Goal: Obtain resource: Download file/media

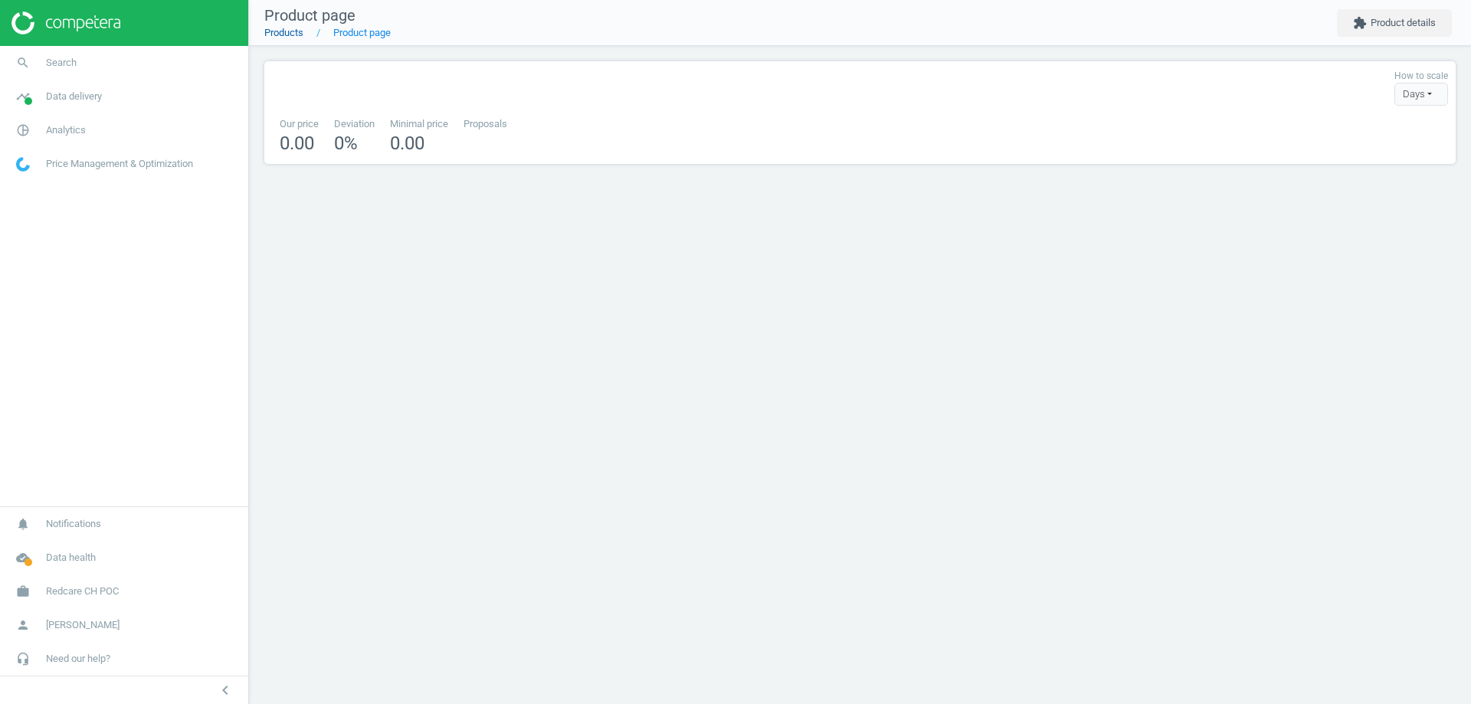
click at [289, 29] on link "Products" at bounding box center [283, 32] width 39 height 11
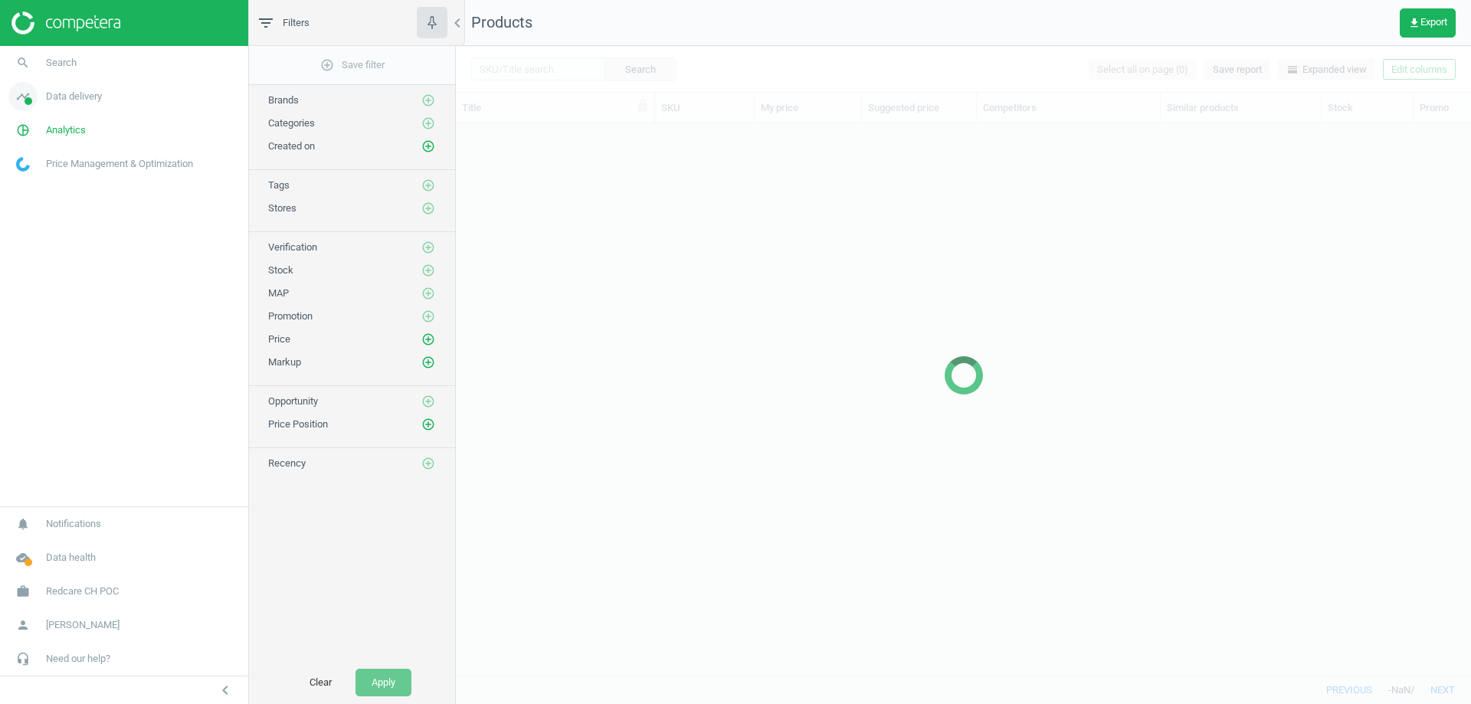
scroll to position [529, 1004]
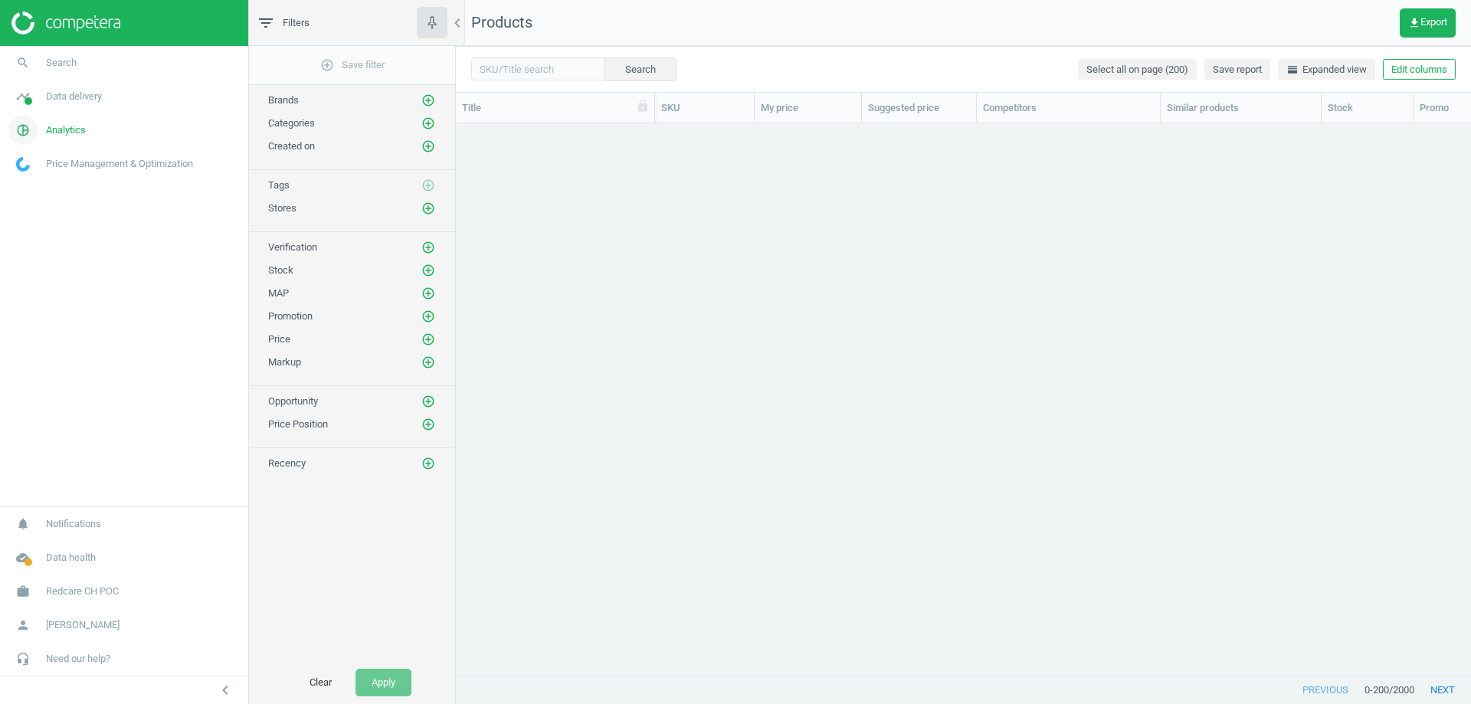
click at [57, 129] on span "Analytics" at bounding box center [66, 130] width 40 height 14
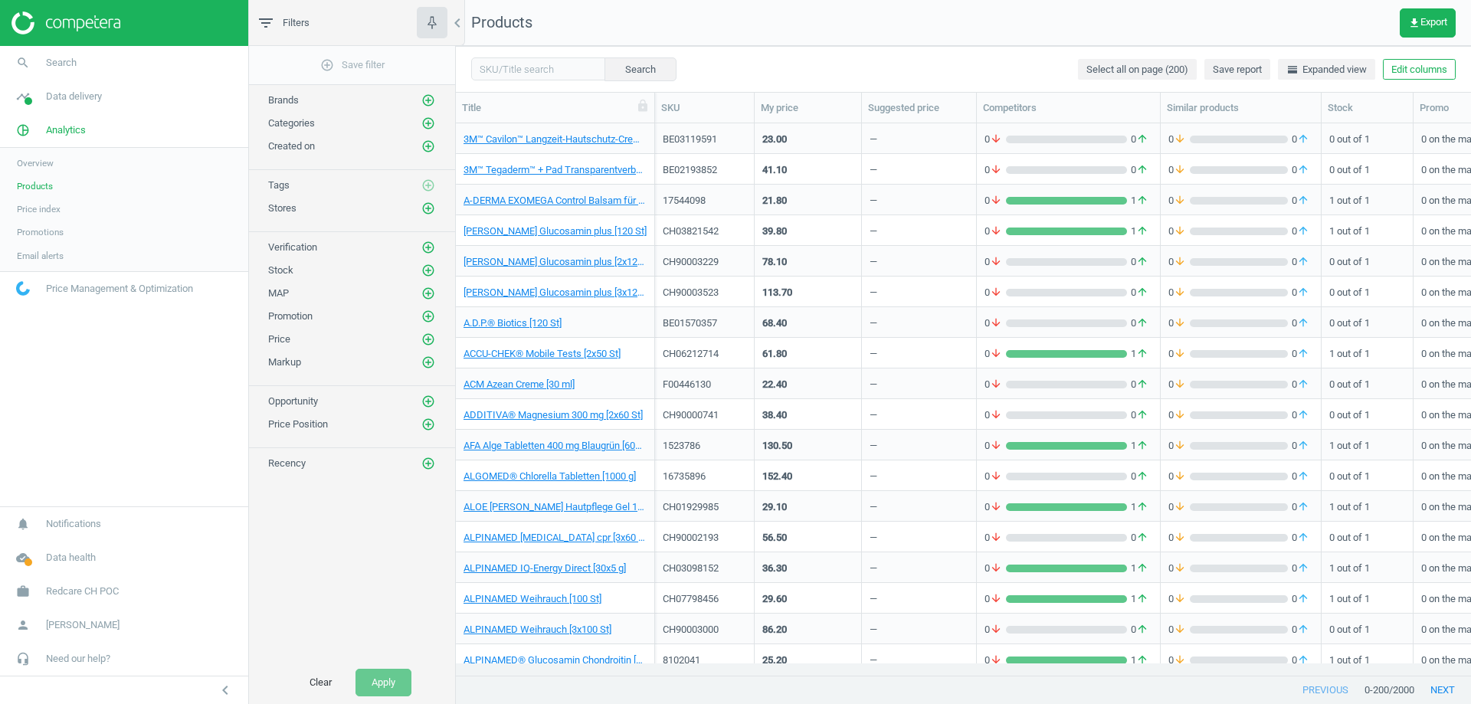
click at [45, 186] on span "Products" at bounding box center [35, 186] width 36 height 12
click at [79, 99] on span "Data delivery" at bounding box center [74, 97] width 56 height 14
click at [38, 178] on span "Matches" at bounding box center [34, 175] width 34 height 12
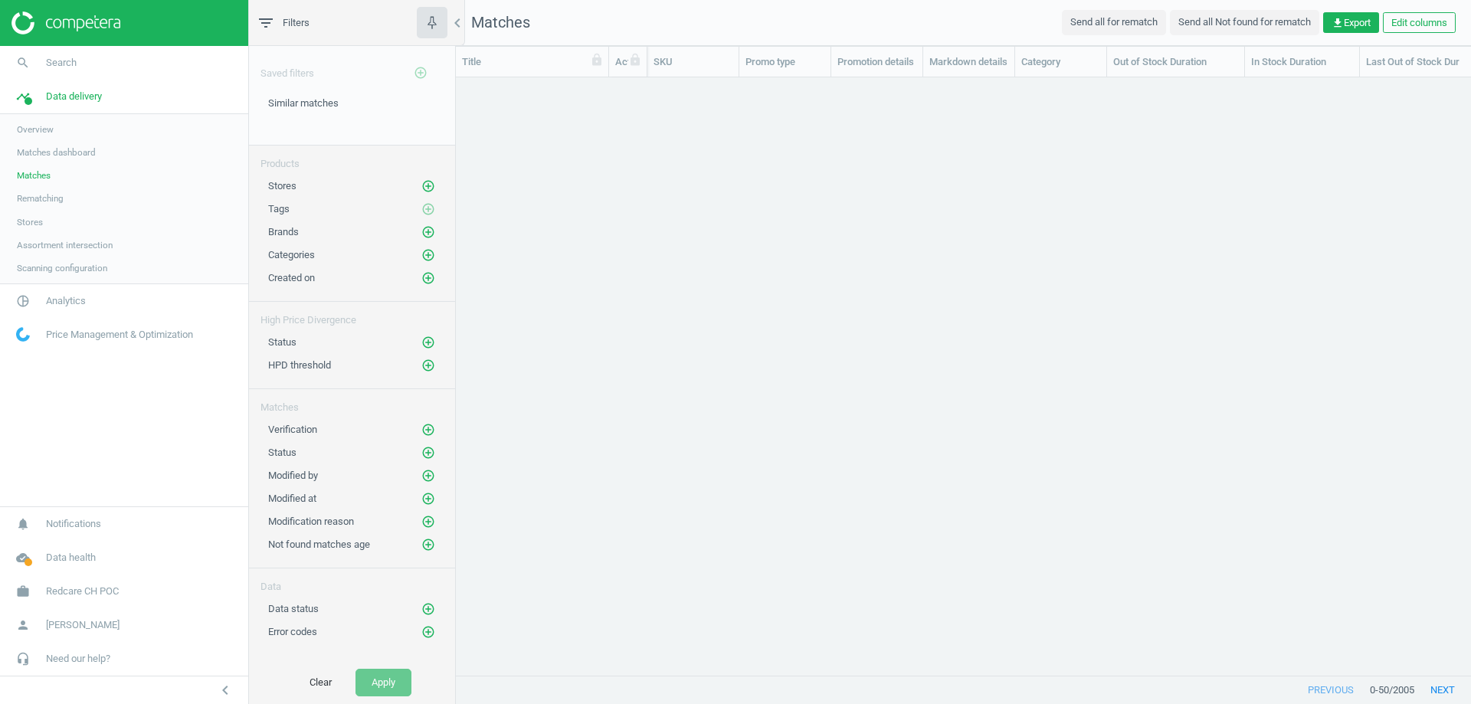
scroll to position [575, 1004]
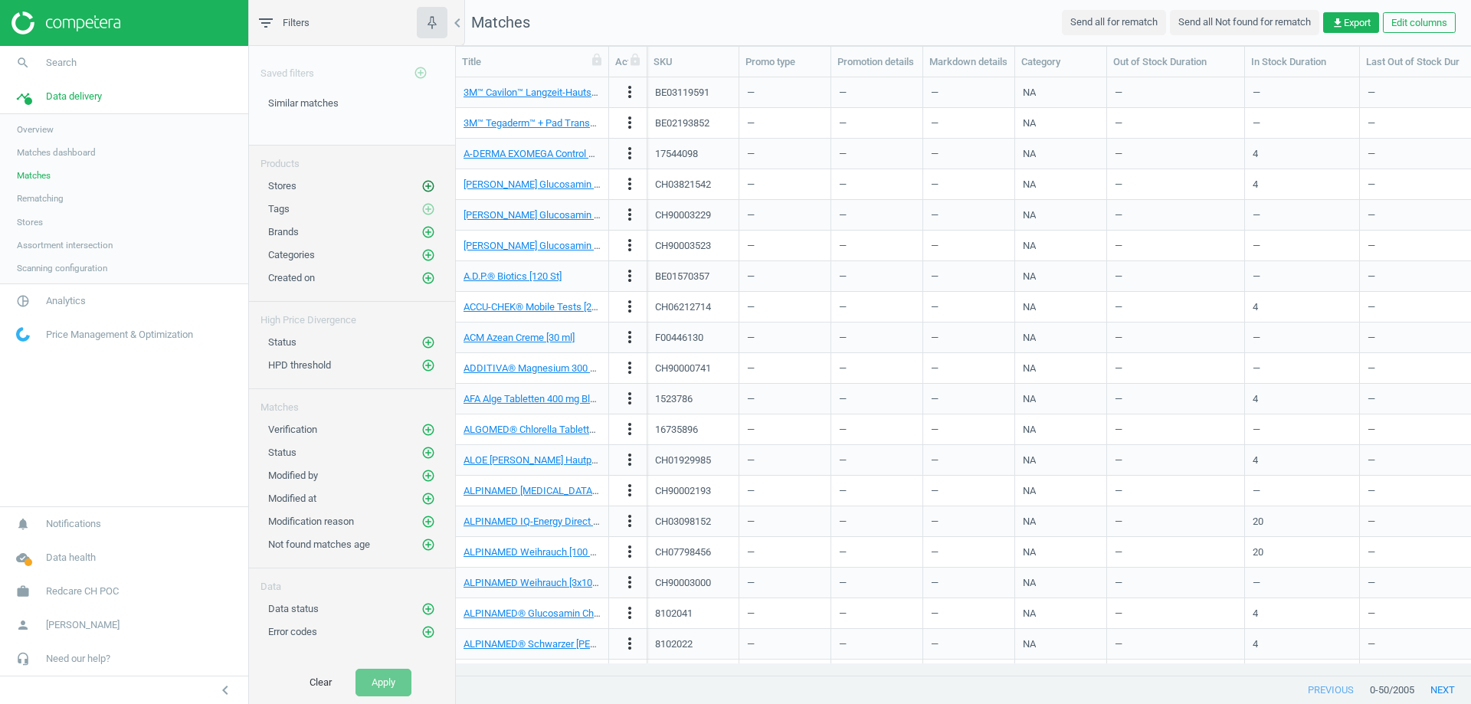
click at [424, 190] on icon "add_circle_outline" at bounding box center [428, 186] width 14 height 14
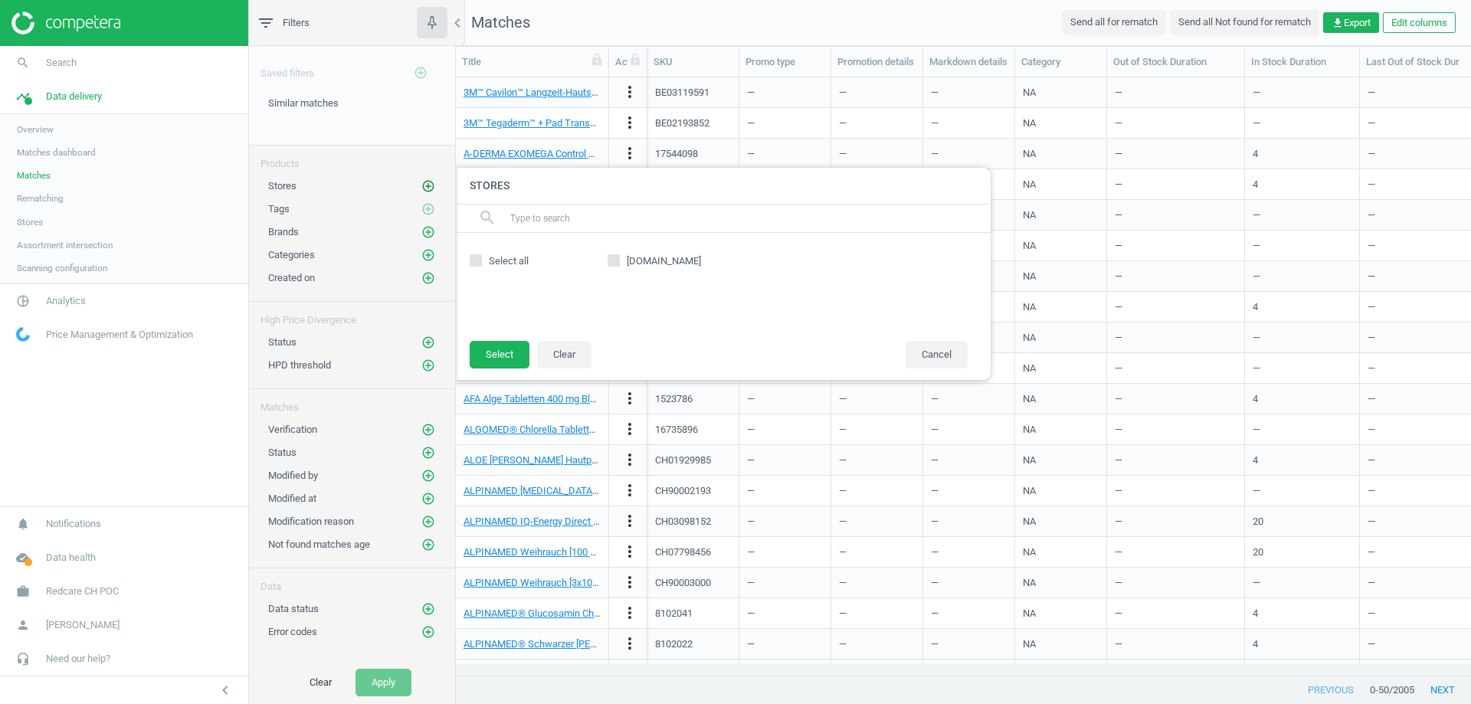
click at [424, 188] on icon "add_circle_outline" at bounding box center [428, 186] width 14 height 14
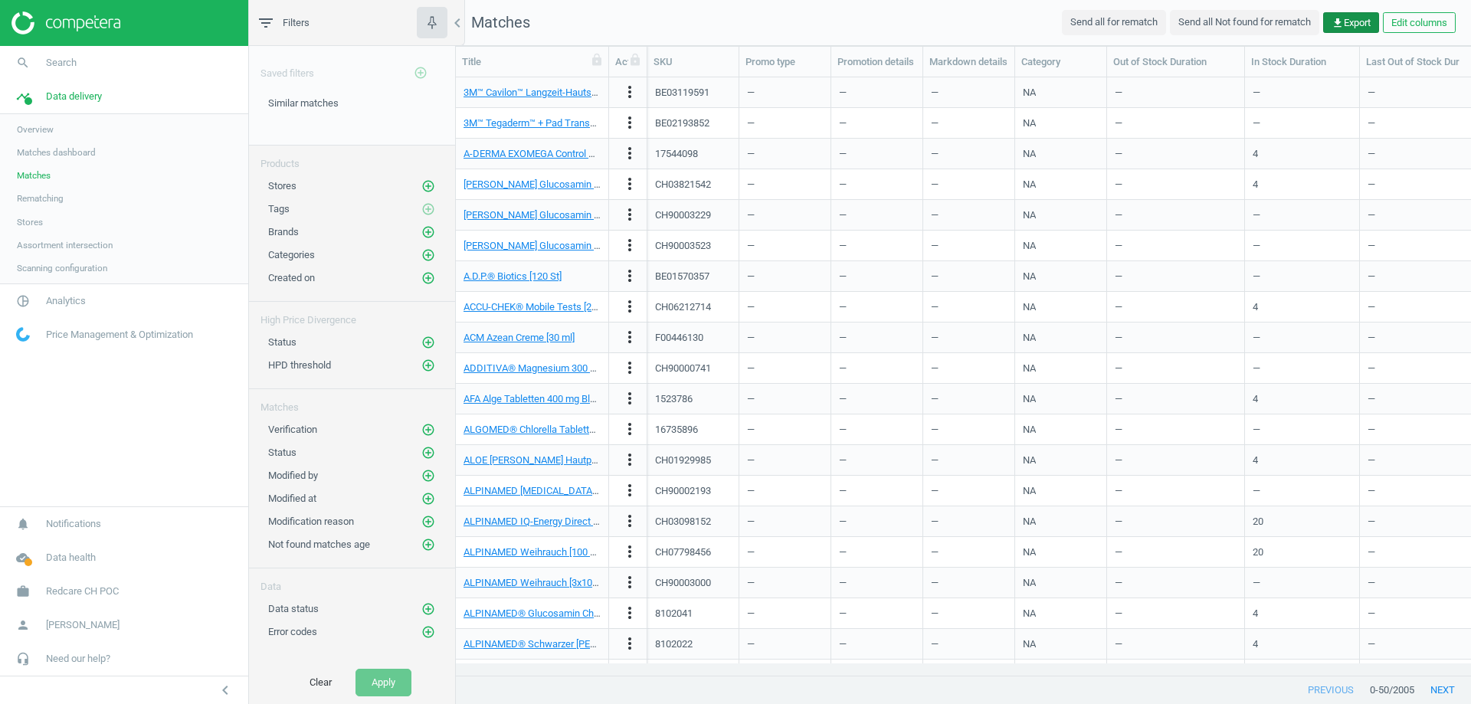
click at [1339, 21] on icon "get_app" at bounding box center [1338, 23] width 12 height 12
click at [1178, 87] on button "insert_drive_file Report (Excel)" at bounding box center [1244, 82] width 267 height 29
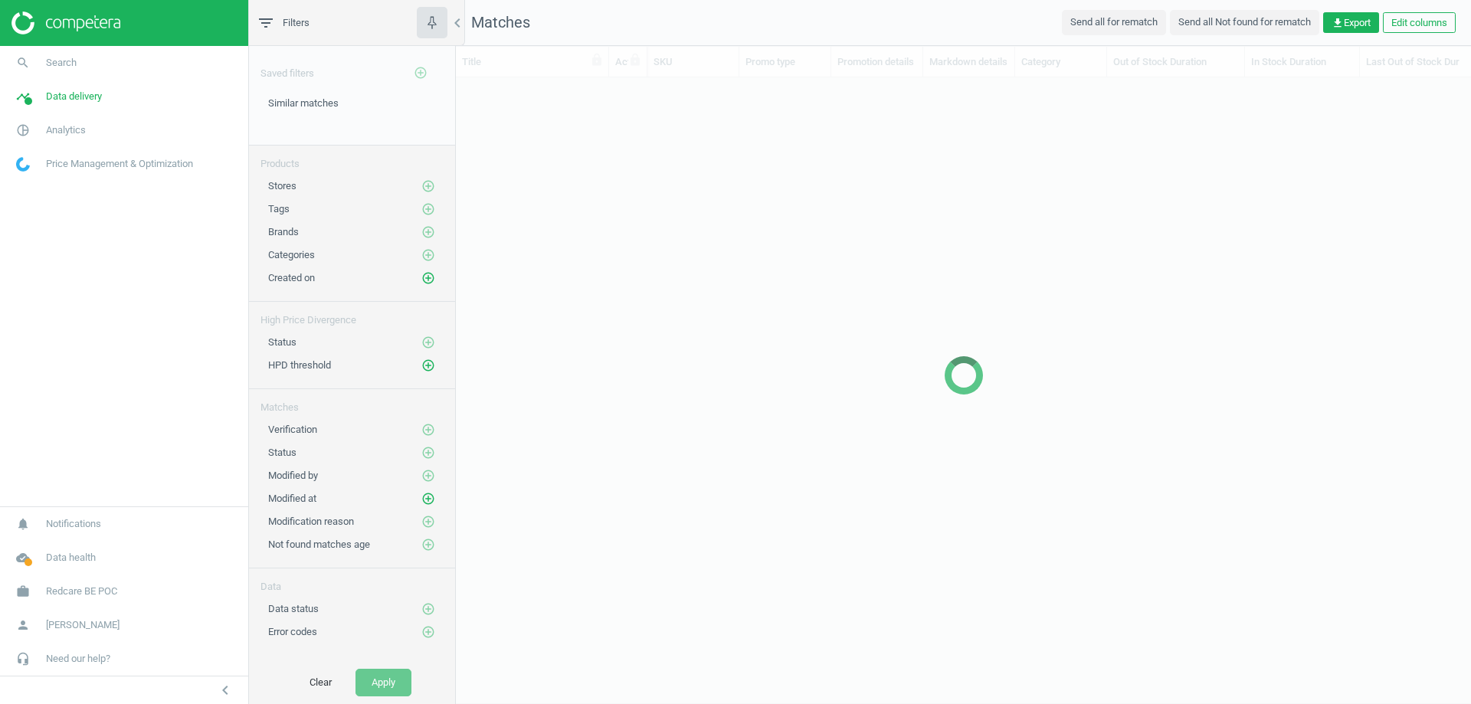
scroll to position [575, 1004]
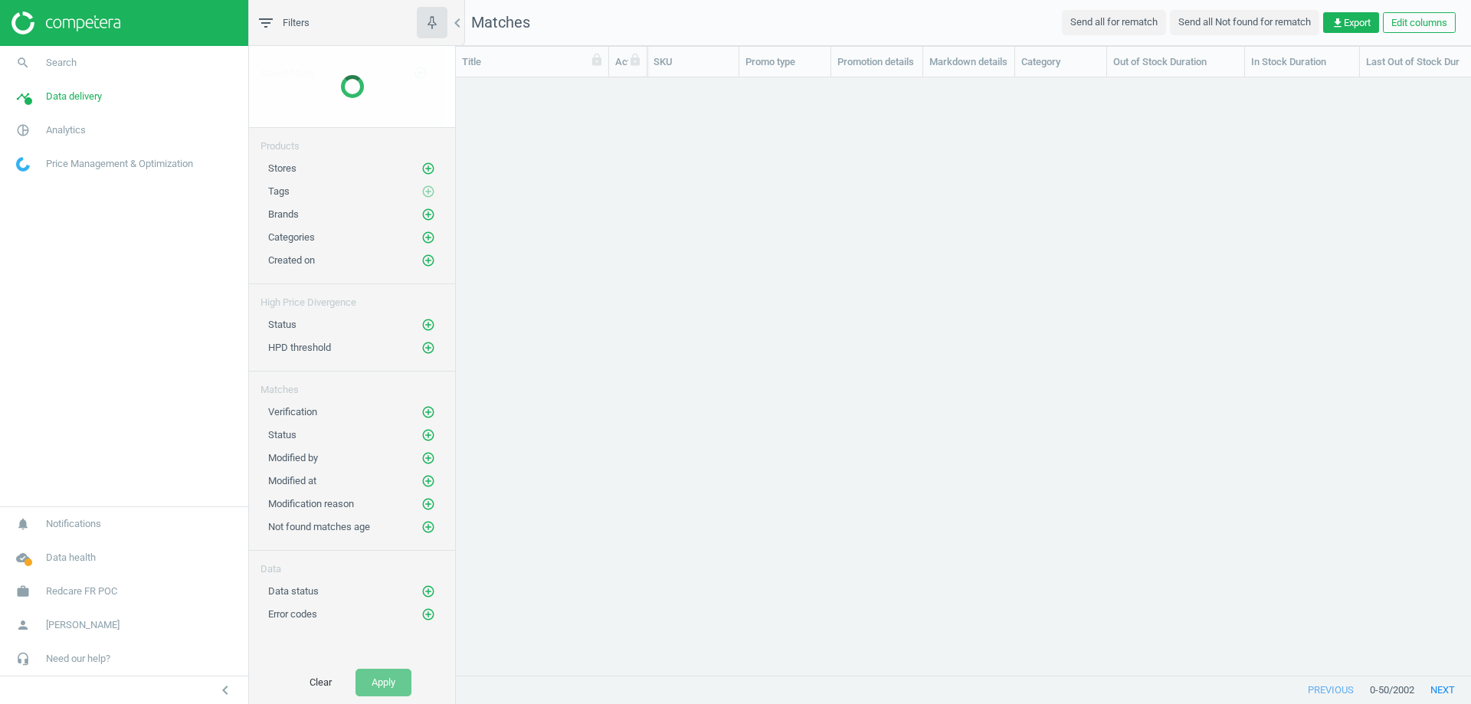
scroll to position [575, 1004]
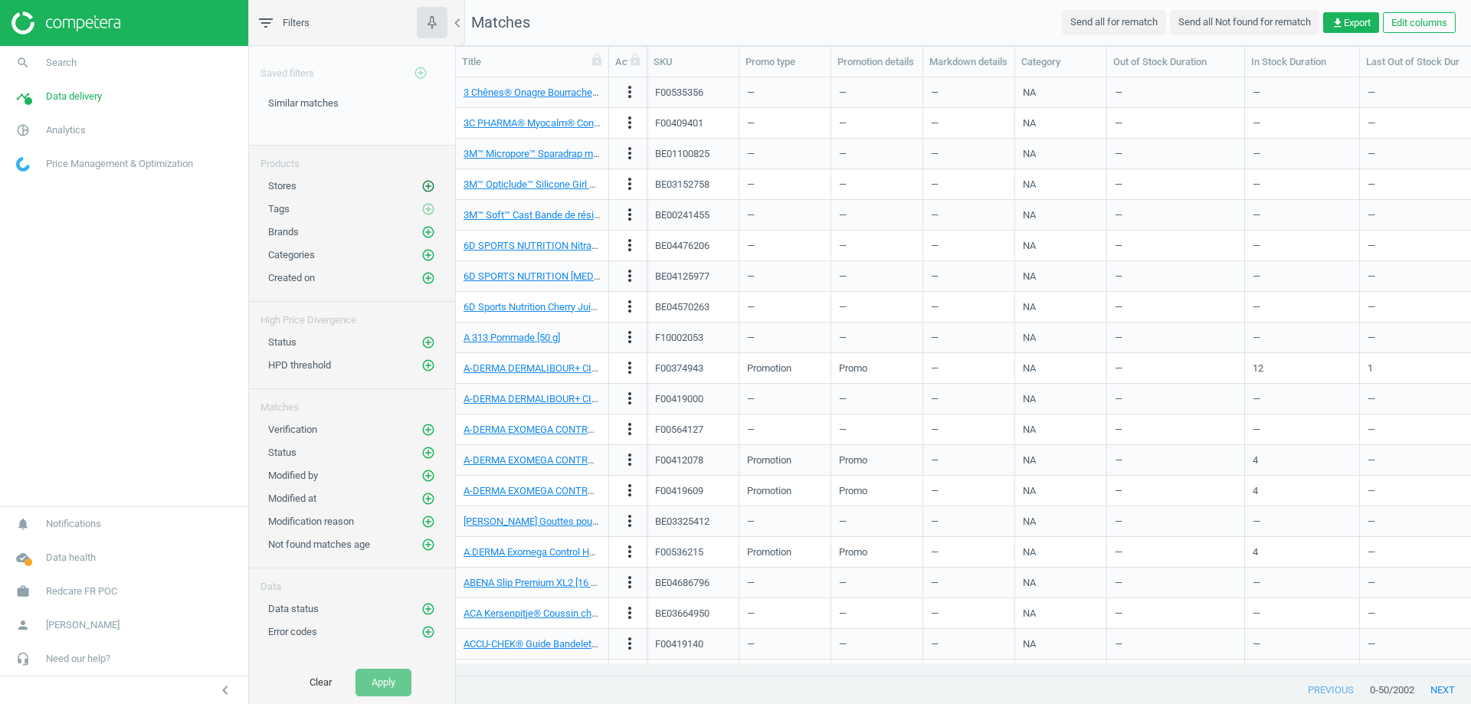
click at [426, 187] on icon "add_circle_outline" at bounding box center [428, 186] width 14 height 14
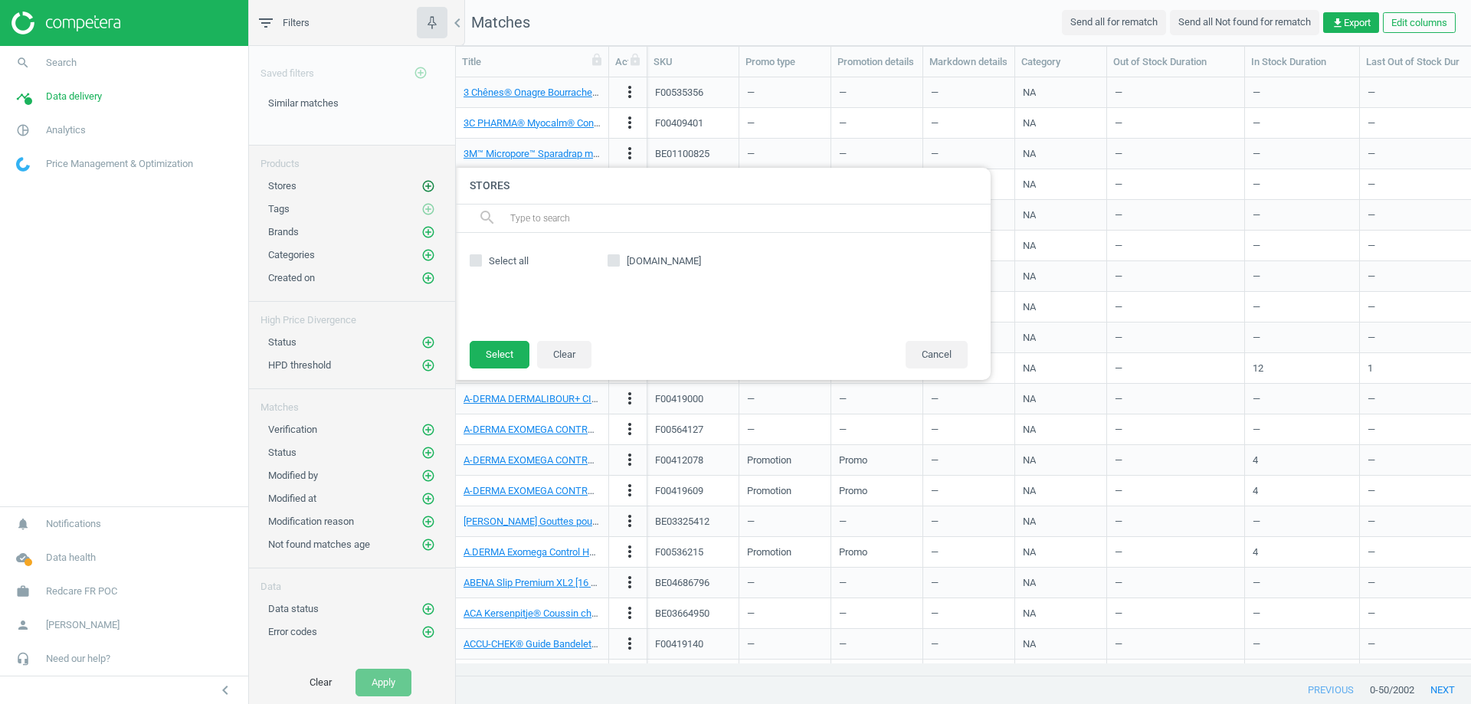
click at [426, 187] on icon "add_circle_outline" at bounding box center [428, 186] width 14 height 14
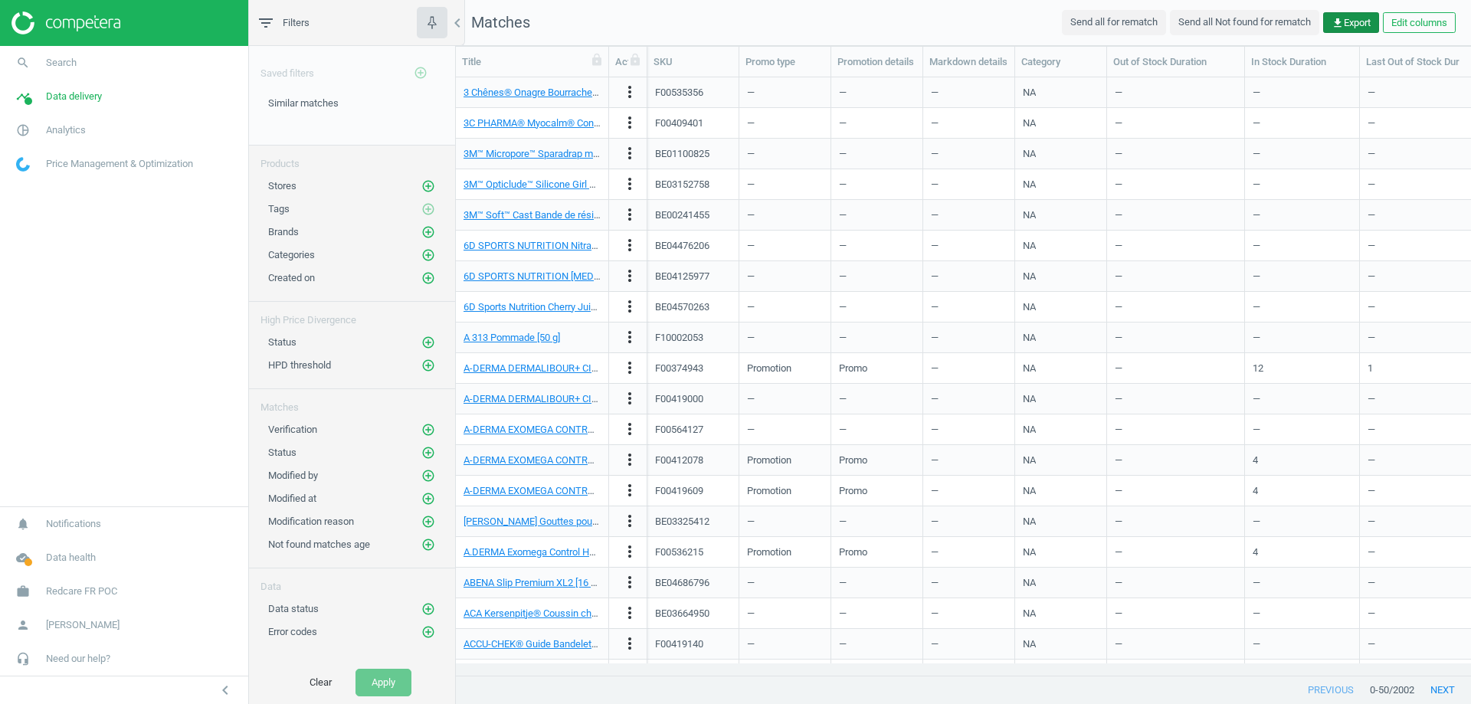
click at [1363, 25] on span "get_app Export" at bounding box center [1351, 23] width 39 height 14
click at [1227, 76] on button "insert_drive_file Report (Excel)" at bounding box center [1244, 82] width 267 height 29
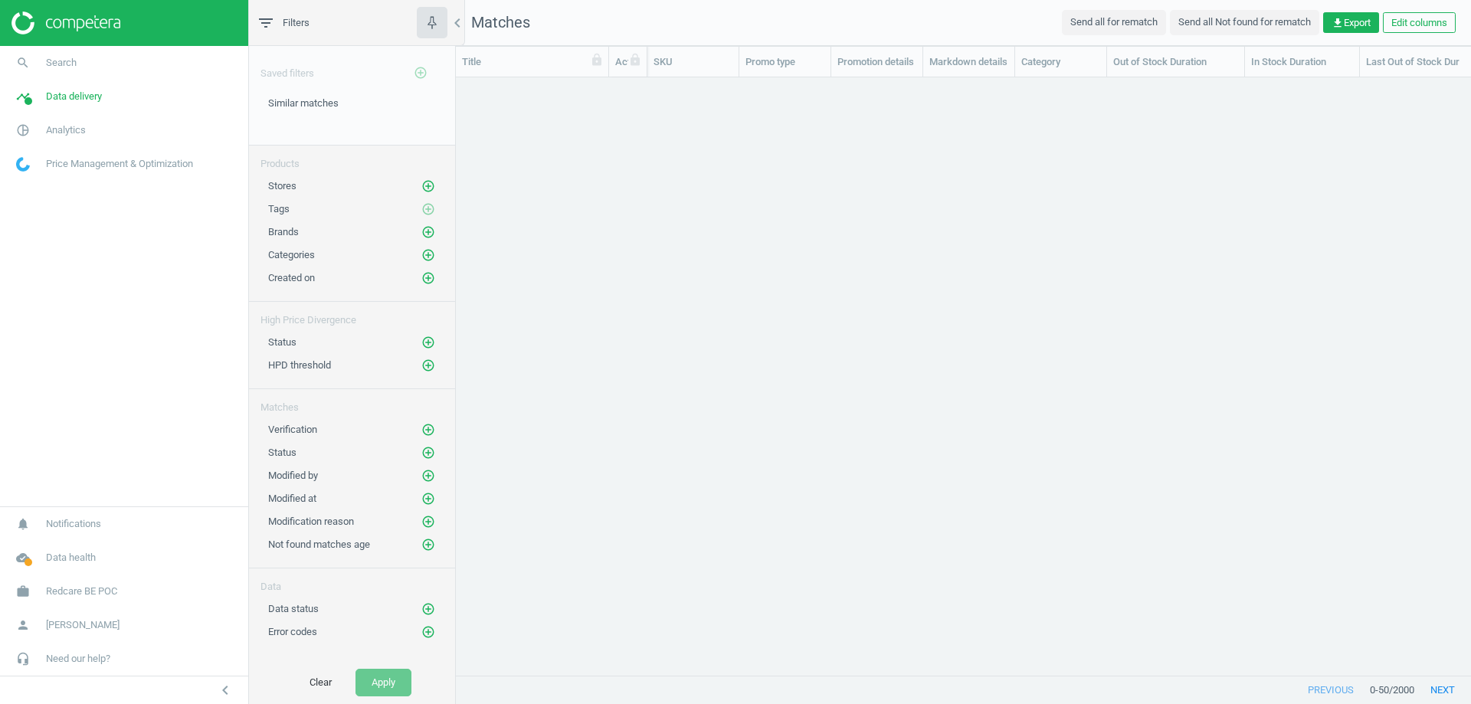
scroll to position [575, 1004]
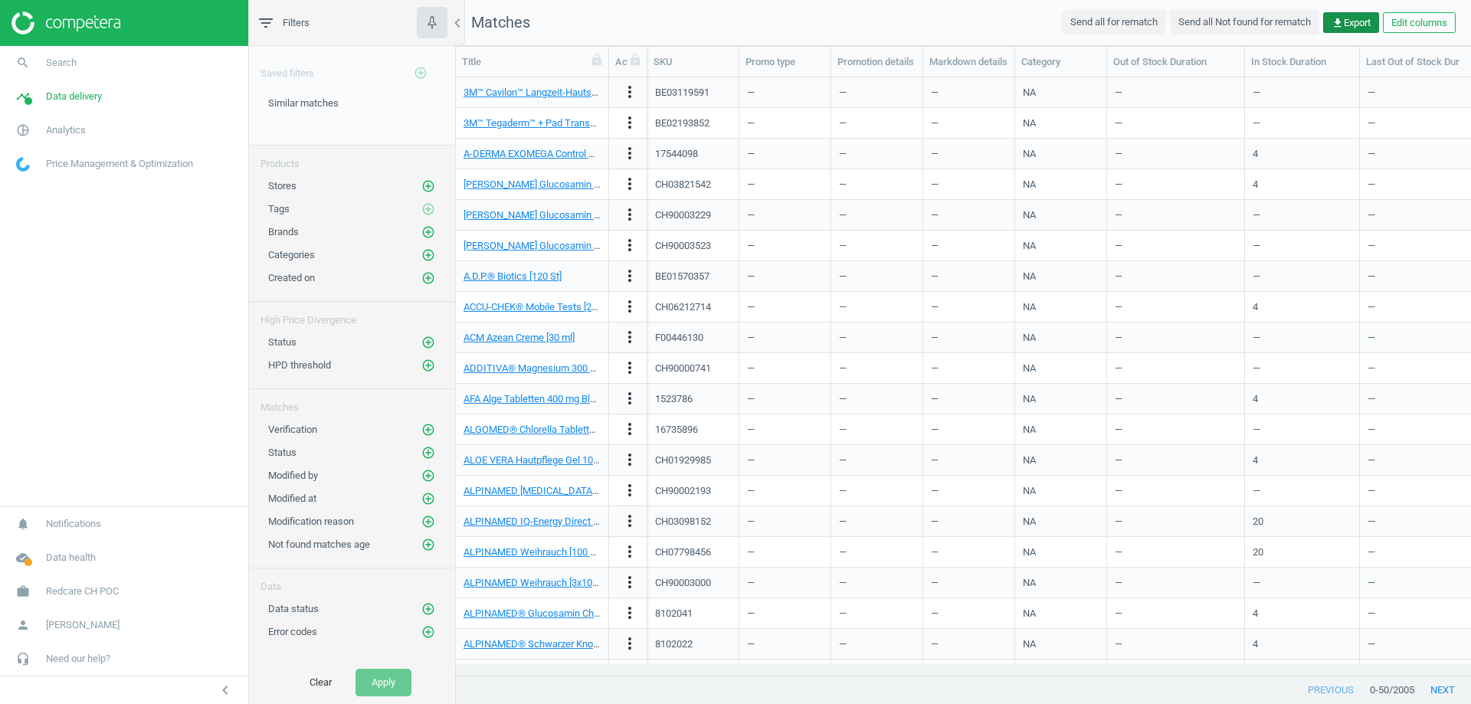
click at [1349, 28] on span "get_app Export" at bounding box center [1351, 23] width 39 height 14
click at [1276, 81] on button "insert_drive_file Report (Excel)" at bounding box center [1244, 82] width 267 height 29
